Goal: Task Accomplishment & Management: Use online tool/utility

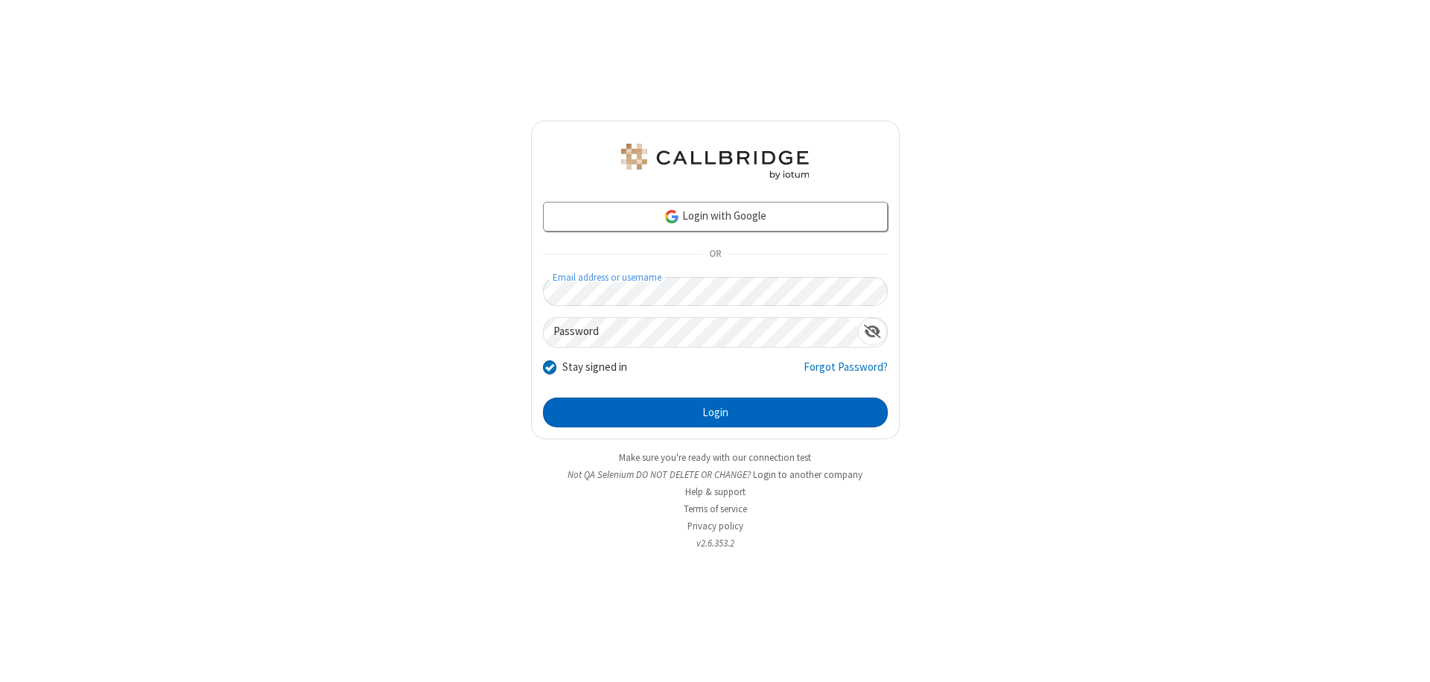
click at [715, 413] on button "Login" at bounding box center [715, 413] width 345 height 30
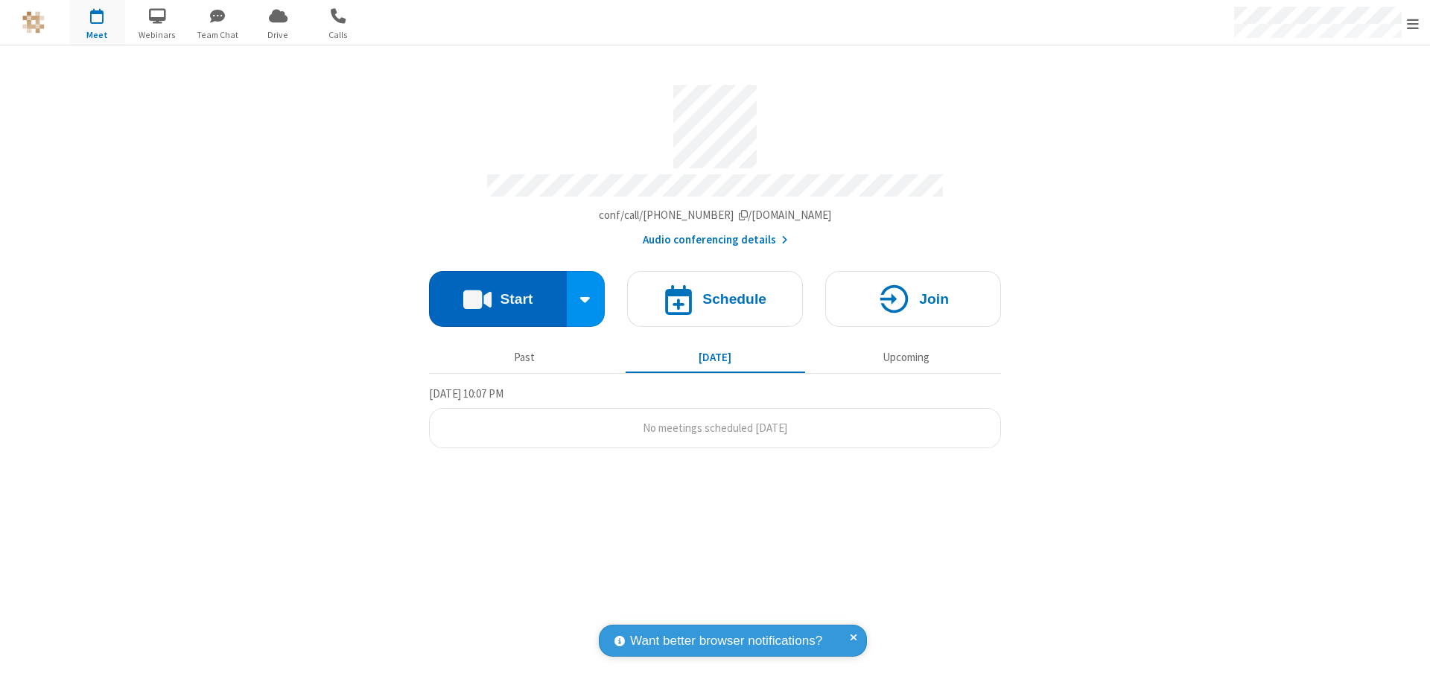
click at [498, 292] on button "Start" at bounding box center [498, 299] width 138 height 56
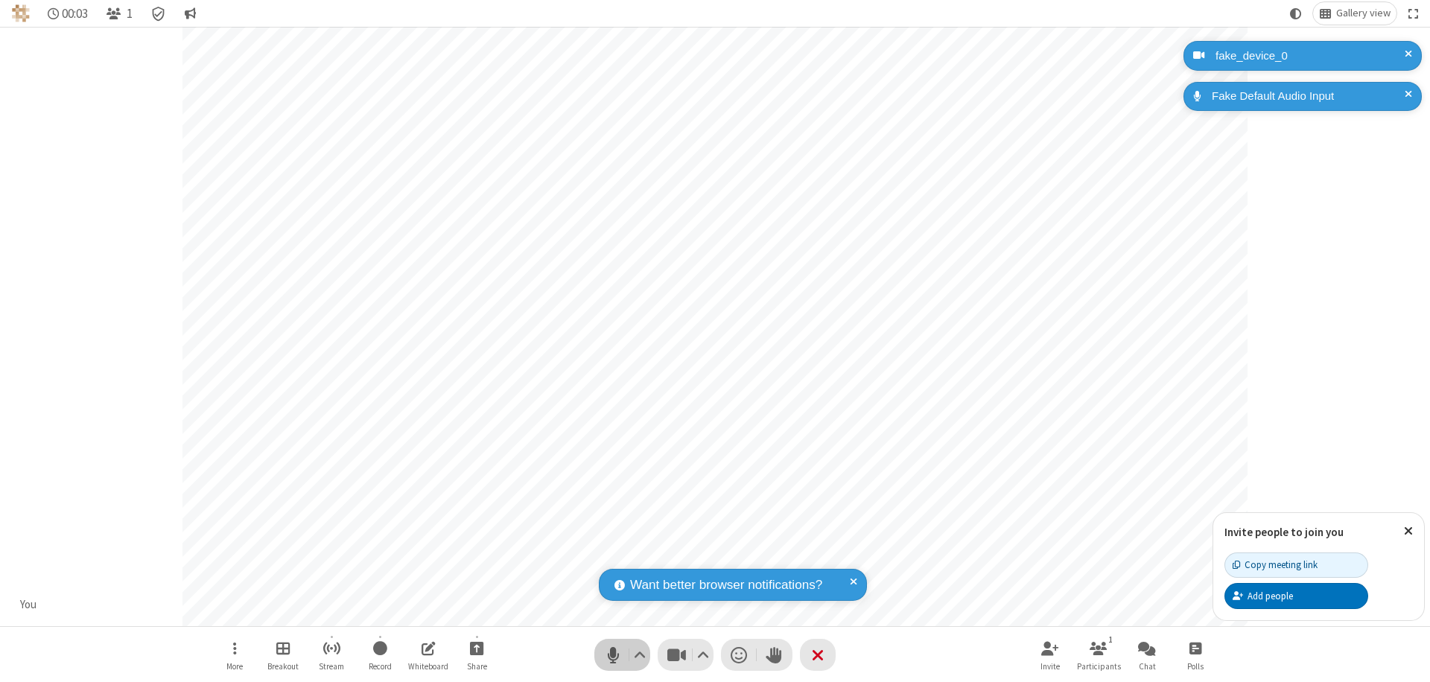
click at [613, 655] on span "Mute (⌘+Shift+A)" at bounding box center [613, 655] width 22 height 22
click at [613, 655] on span "Unmute (⌘+Shift+A)" at bounding box center [613, 655] width 22 height 22
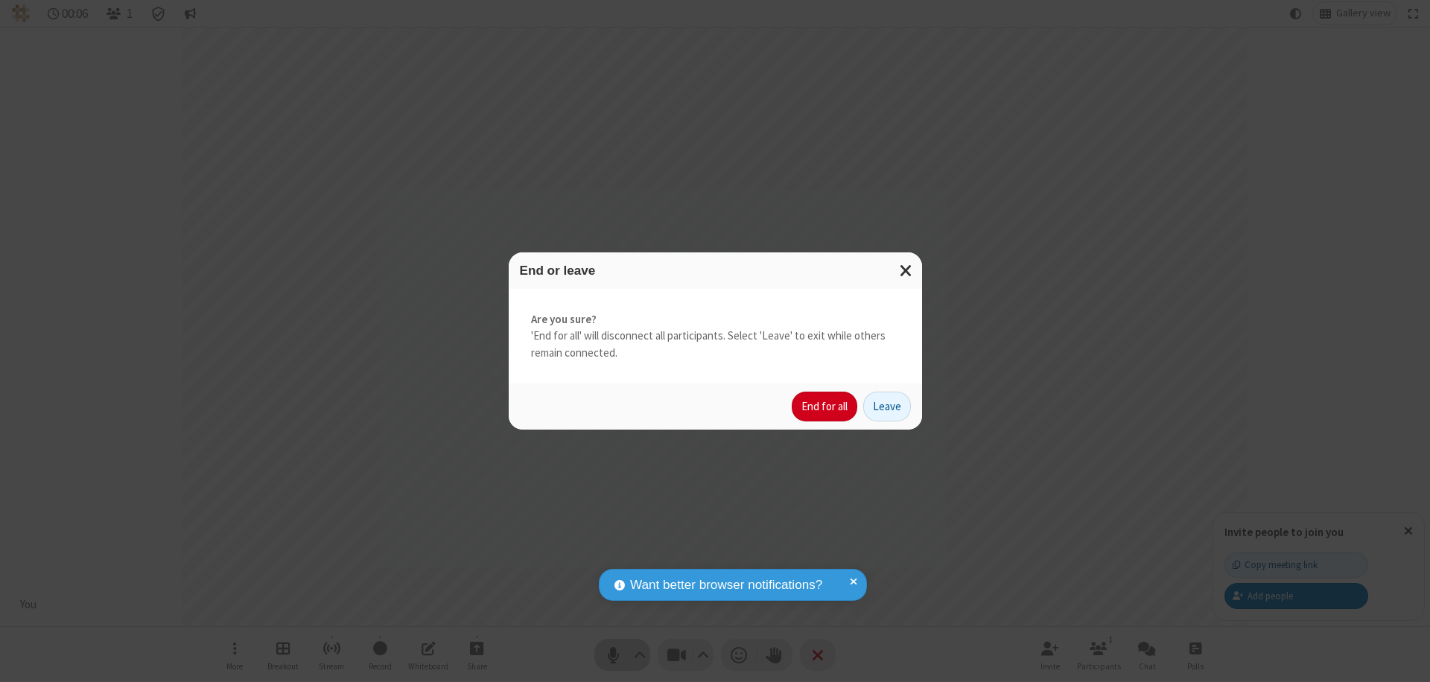
click at [825, 407] on button "End for all" at bounding box center [825, 407] width 66 height 30
